Goal: Check status: Check status

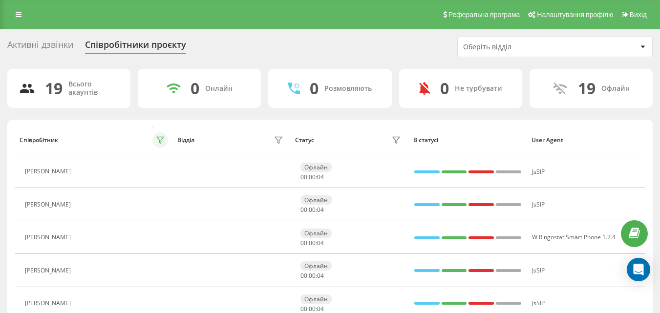
click at [157, 139] on icon at bounding box center [160, 140] width 8 height 8
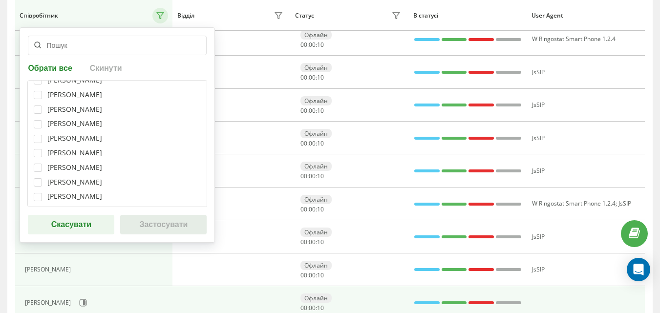
scroll to position [244, 0]
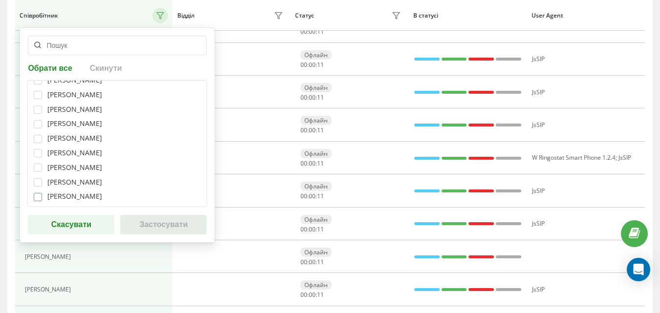
click at [39, 193] on label at bounding box center [38, 193] width 8 height 0
checkbox input "true"
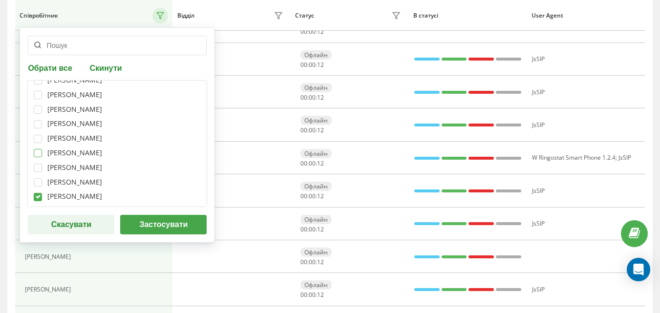
click at [36, 149] on label at bounding box center [38, 149] width 8 height 0
checkbox input "true"
click at [38, 120] on label at bounding box center [38, 120] width 8 height 0
checkbox input "true"
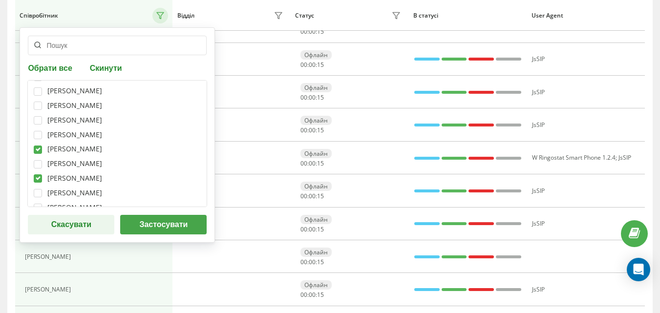
scroll to position [114, 0]
click at [40, 132] on label at bounding box center [38, 132] width 8 height 0
checkbox input "true"
click at [40, 104] on label at bounding box center [38, 104] width 8 height 0
checkbox input "true"
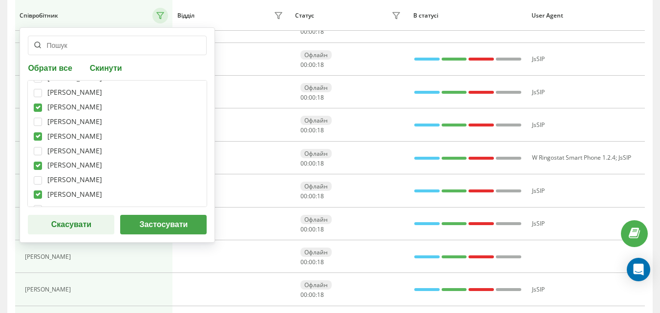
scroll to position [65, 0]
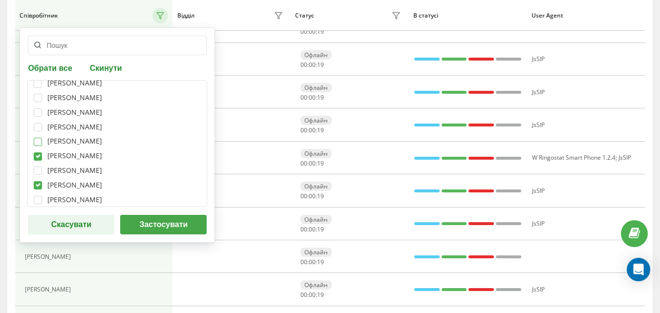
click at [40, 138] on label at bounding box center [38, 138] width 8 height 0
checkbox input "true"
click at [40, 123] on label at bounding box center [38, 123] width 8 height 0
checkbox input "true"
click at [41, 108] on label at bounding box center [38, 108] width 8 height 0
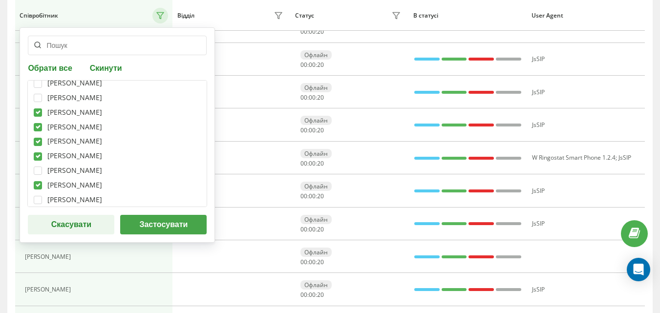
checkbox input "true"
click at [41, 94] on label at bounding box center [38, 94] width 8 height 0
checkbox input "true"
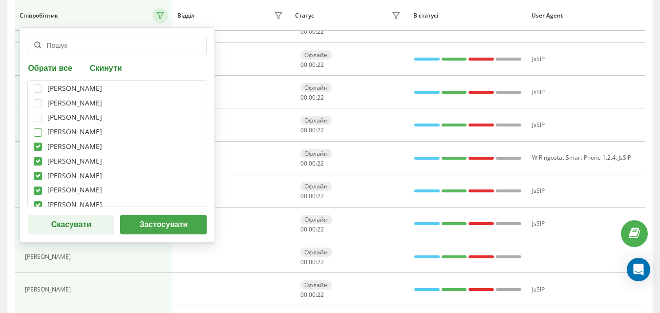
click at [35, 129] on label at bounding box center [38, 129] width 8 height 0
checkbox input "true"
click at [38, 114] on label at bounding box center [38, 114] width 8 height 0
checkbox input "true"
click at [38, 85] on label at bounding box center [38, 85] width 8 height 0
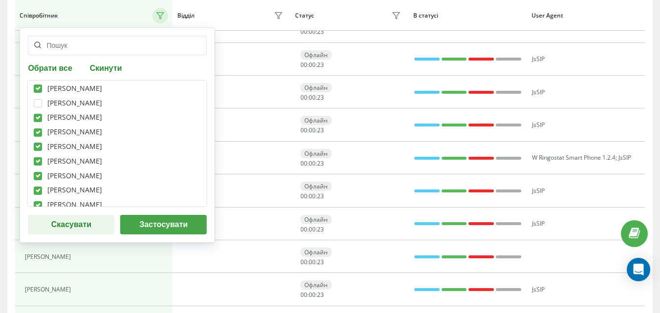
checkbox input "true"
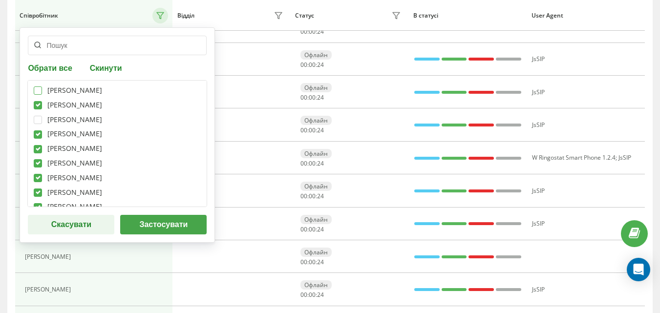
click at [37, 87] on label at bounding box center [38, 87] width 8 height 0
checkbox input "true"
click at [137, 232] on button "Застосувати" at bounding box center [163, 225] width 87 height 20
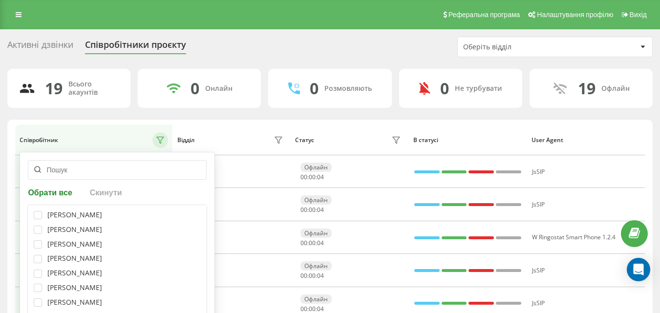
click at [98, 215] on div "[PERSON_NAME]" at bounding box center [74, 215] width 55 height 8
click at [37, 211] on label at bounding box center [38, 211] width 8 height 0
checkbox input "true"
click at [39, 226] on label at bounding box center [38, 226] width 8 height 0
checkbox input "true"
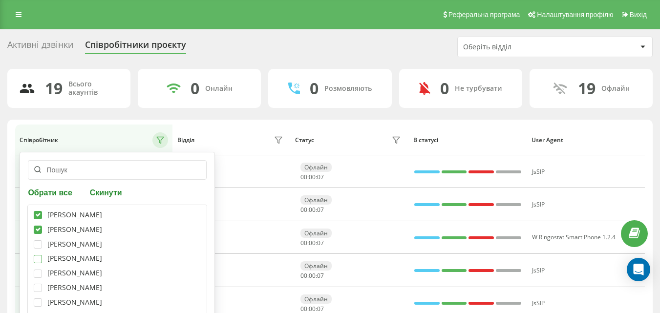
click at [36, 255] on label at bounding box center [38, 255] width 8 height 0
checkbox input "true"
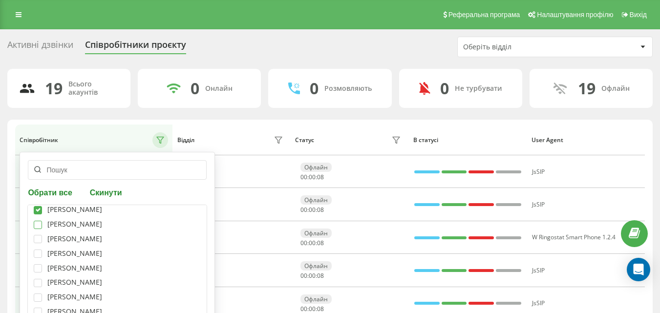
click at [40, 221] on label at bounding box center [38, 221] width 8 height 0
checkbox input "true"
click at [36, 235] on label at bounding box center [38, 235] width 8 height 0
checkbox input "true"
click at [36, 250] on label at bounding box center [38, 250] width 8 height 0
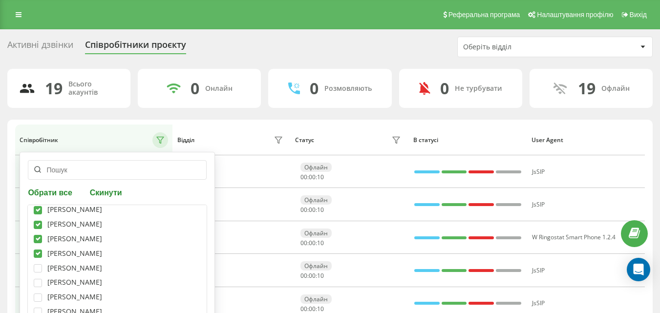
checkbox input "true"
click at [42, 264] on label at bounding box center [38, 264] width 8 height 0
checkbox input "true"
click at [41, 279] on label at bounding box center [38, 279] width 8 height 0
checkbox input "true"
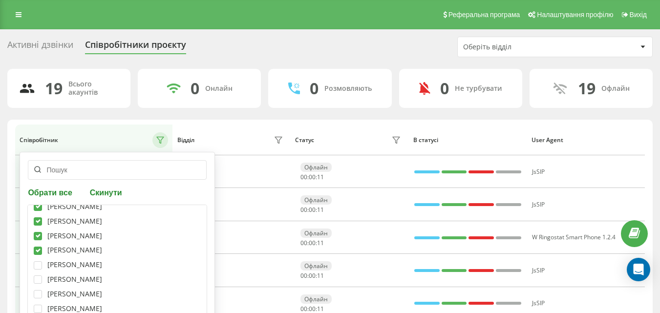
scroll to position [98, 0]
click at [35, 245] on label at bounding box center [38, 245] width 8 height 0
checkbox input "true"
click at [43, 281] on div "[PERSON_NAME]" at bounding box center [117, 278] width 167 height 8
click at [34, 274] on label at bounding box center [38, 274] width 8 height 0
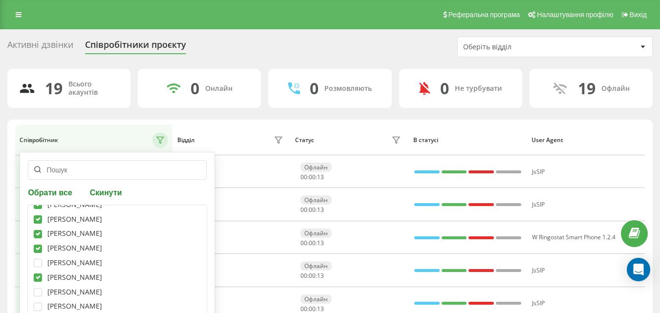
checkbox input "true"
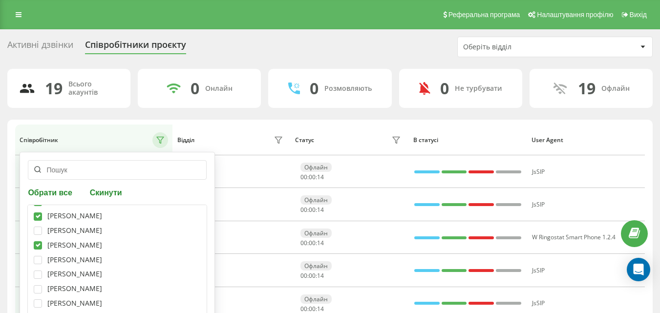
scroll to position [147, 0]
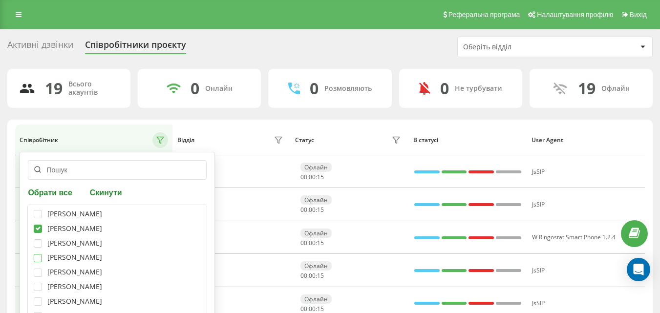
click at [42, 254] on label at bounding box center [38, 254] width 8 height 0
checkbox input "true"
click at [37, 283] on label at bounding box center [38, 283] width 8 height 0
checkbox input "true"
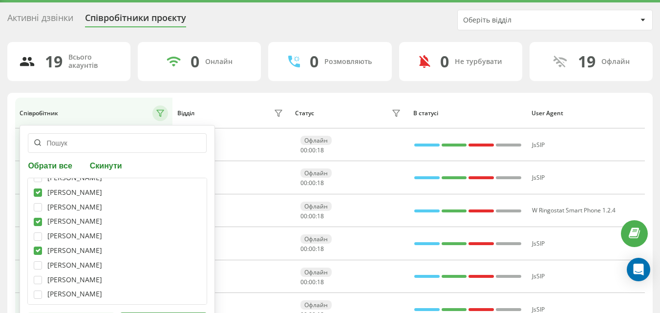
scroll to position [98, 0]
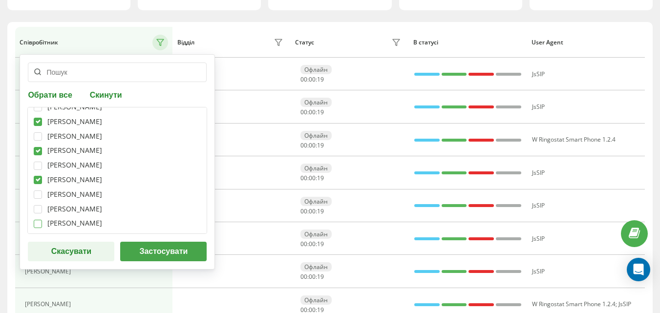
click at [39, 220] on label at bounding box center [38, 220] width 8 height 0
checkbox input "true"
click at [147, 248] on button "Застосувати" at bounding box center [163, 252] width 87 height 20
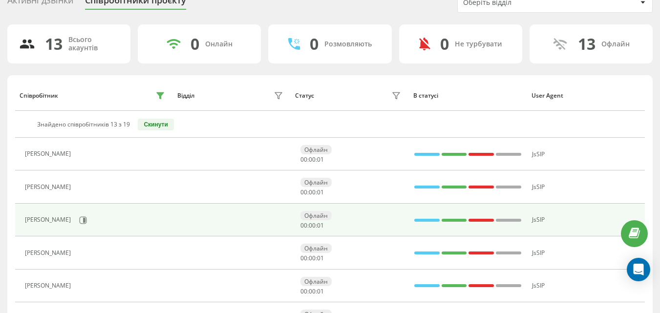
scroll to position [41, 0]
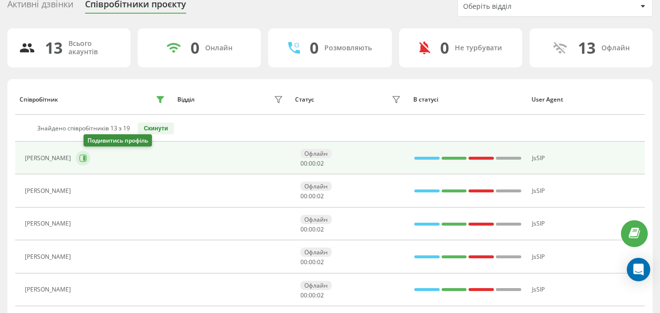
click at [86, 159] on icon at bounding box center [84, 158] width 2 height 5
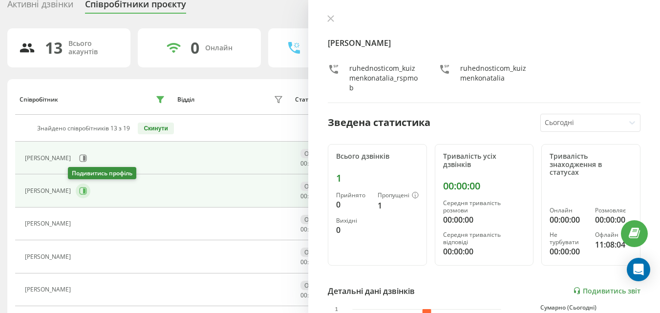
click at [79, 187] on icon at bounding box center [83, 191] width 8 height 8
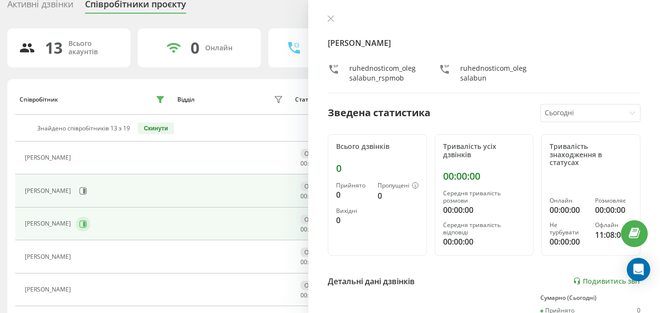
click at [88, 225] on button at bounding box center [83, 224] width 15 height 15
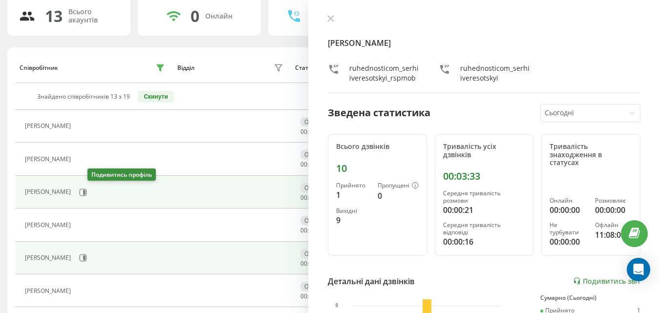
scroll to position [89, 0]
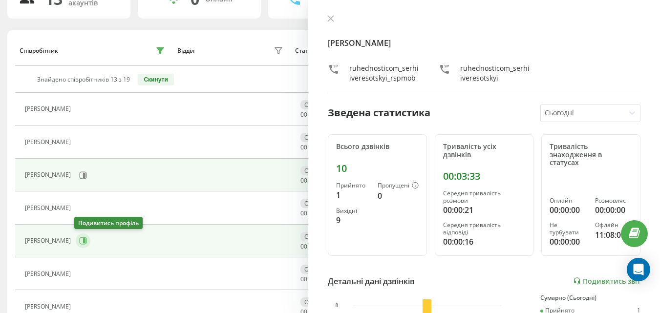
click at [80, 239] on icon at bounding box center [83, 241] width 8 height 8
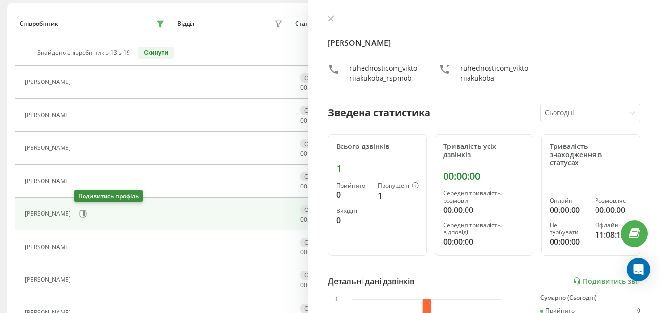
scroll to position [138, 0]
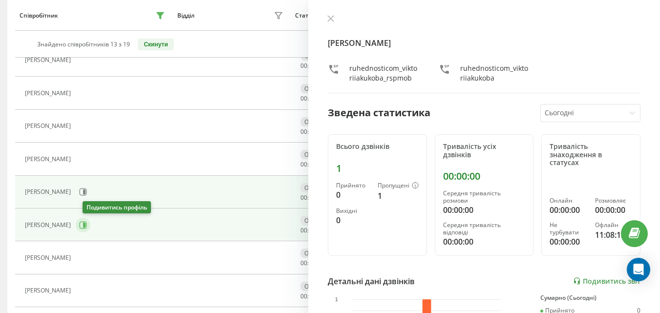
click at [90, 229] on button at bounding box center [83, 225] width 15 height 15
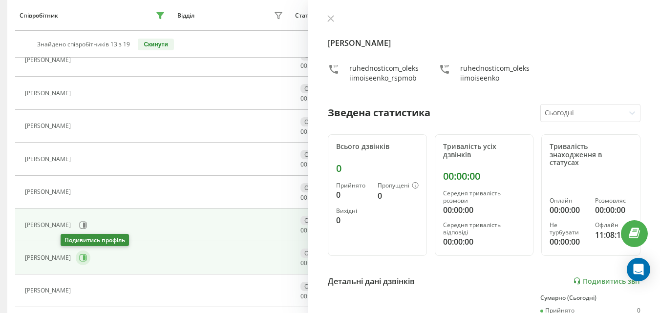
click at [80, 260] on icon at bounding box center [83, 258] width 7 height 7
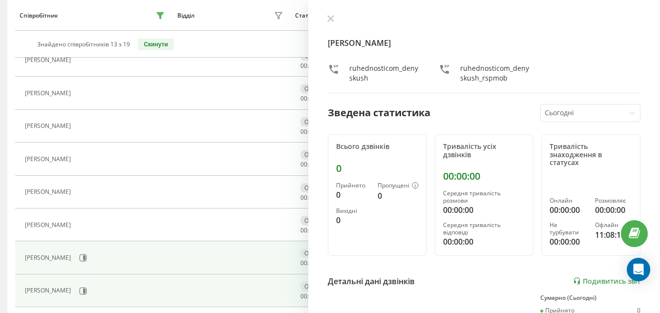
click at [89, 287] on div "[PERSON_NAME]" at bounding box center [96, 291] width 142 height 17
click at [90, 288] on button at bounding box center [83, 291] width 15 height 15
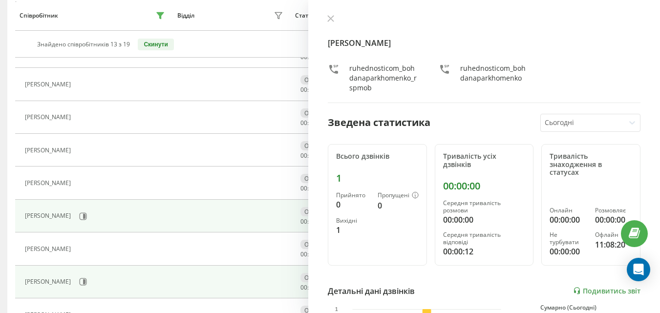
scroll to position [236, 0]
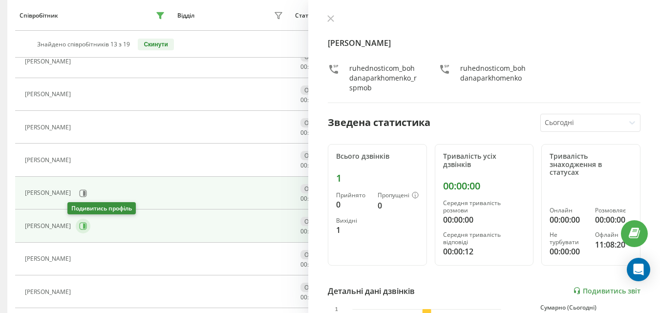
click at [76, 229] on button at bounding box center [83, 226] width 15 height 15
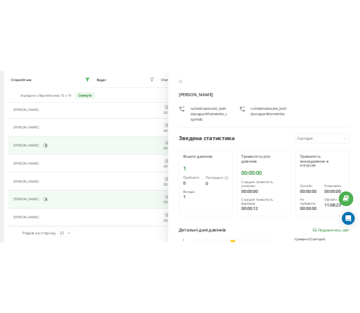
scroll to position [334, 0]
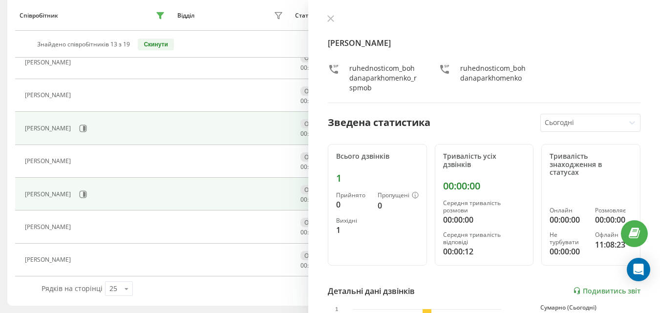
click at [86, 197] on div "[PERSON_NAME]" at bounding box center [96, 194] width 142 height 17
click at [87, 195] on icon at bounding box center [83, 195] width 8 height 8
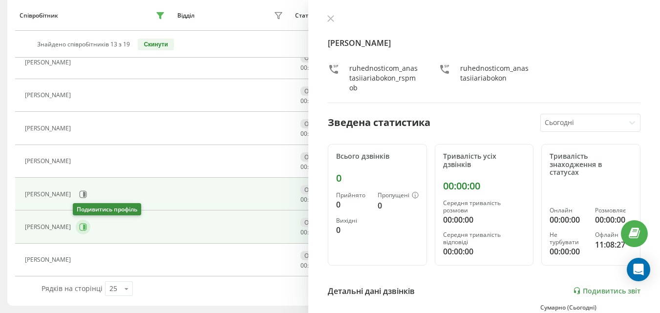
click at [82, 231] on icon at bounding box center [83, 227] width 7 height 7
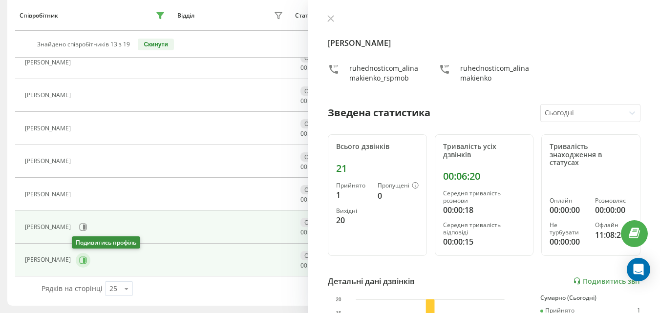
click at [83, 261] on icon at bounding box center [84, 260] width 2 height 5
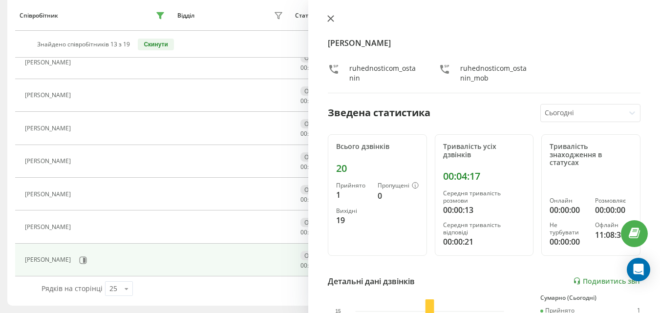
click at [329, 16] on icon at bounding box center [331, 19] width 6 height 6
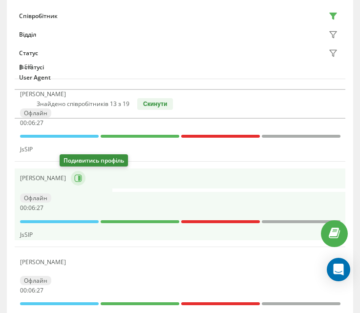
click at [74, 181] on icon at bounding box center [78, 178] width 8 height 8
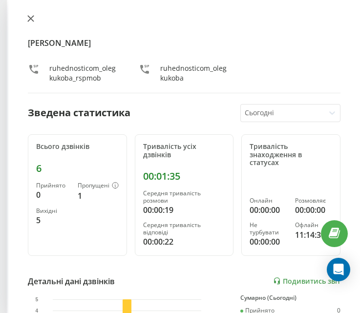
click at [33, 19] on icon at bounding box center [30, 18] width 7 height 7
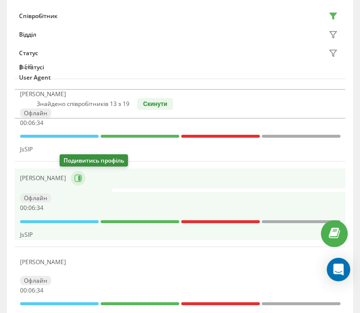
click at [74, 181] on icon at bounding box center [77, 178] width 7 height 7
